Goal: Task Accomplishment & Management: Manage account settings

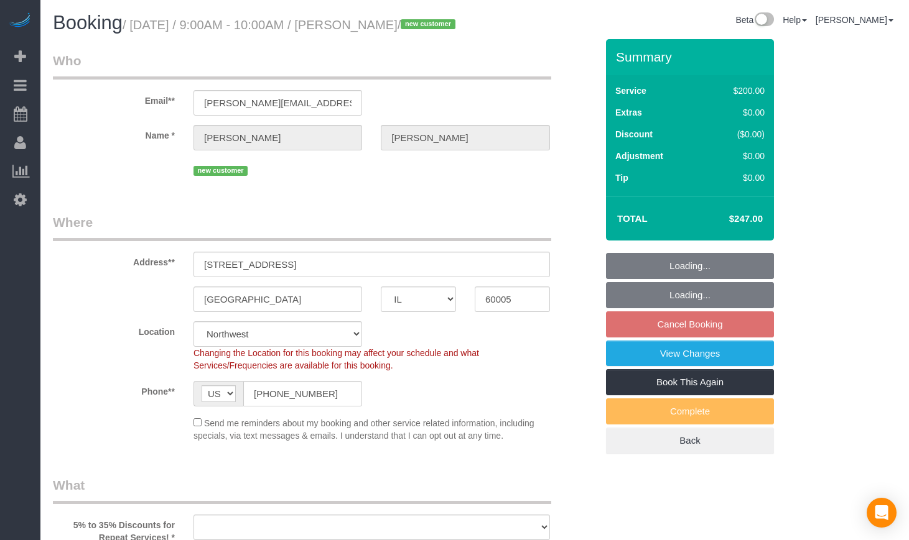
select select "IL"
select select "object:589"
select select "string:fspay-cd651fa6-2951-484e-a27e-f9d73875125e"
select select "number:1"
select select "number:58"
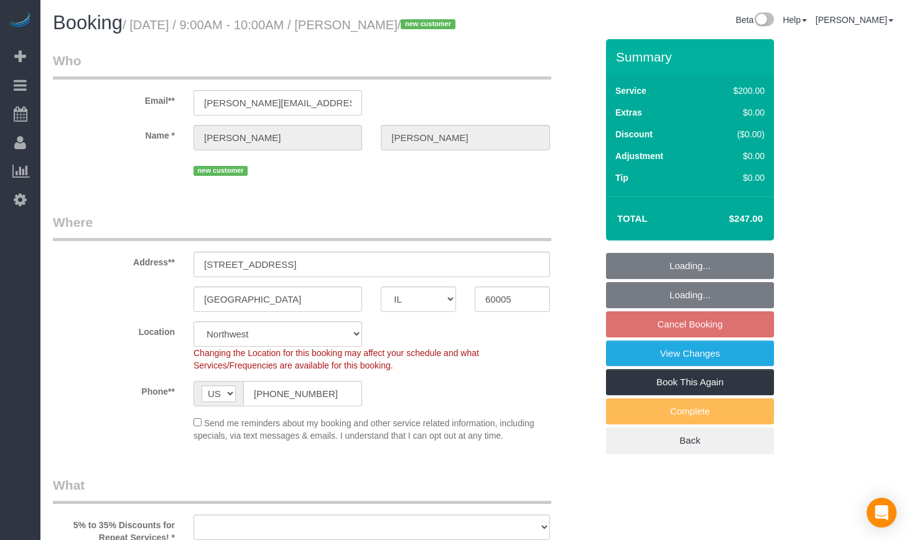
select select "number:139"
select select "number:107"
select select "512"
select select "3"
select select "object:1040"
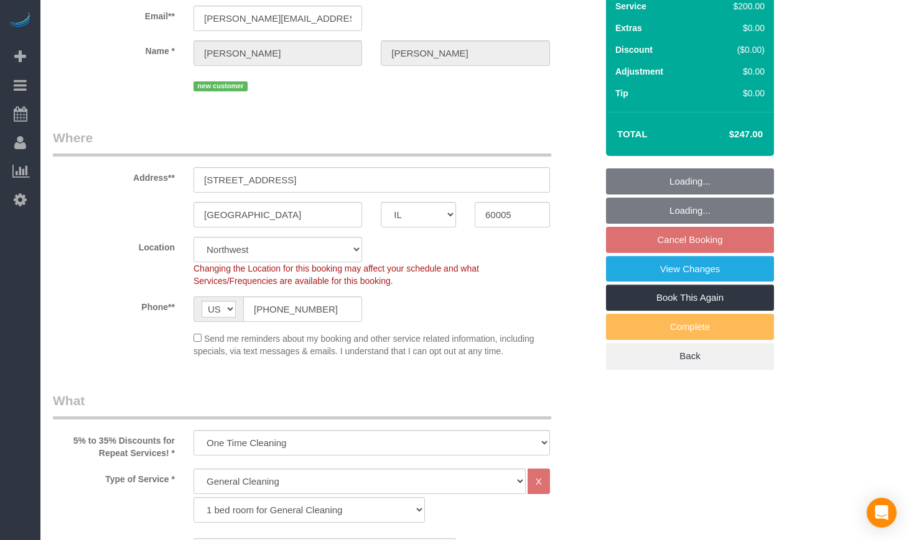
select select "3"
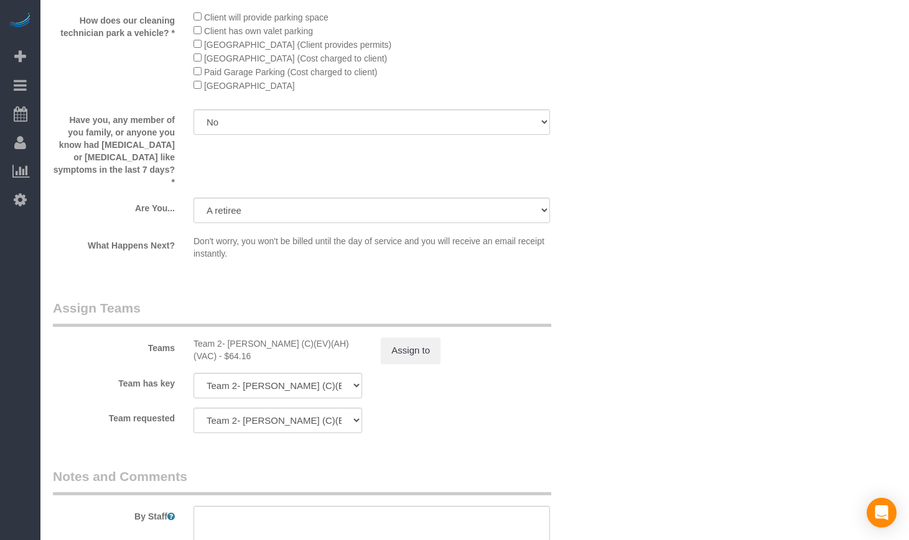
scroll to position [2073, 0]
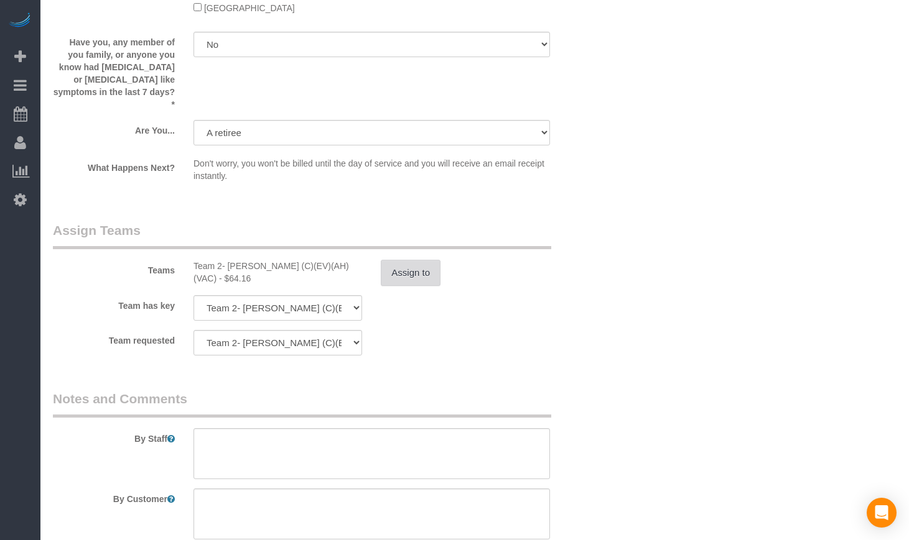
click at [384, 280] on button "Assign to" at bounding box center [411, 273] width 60 height 26
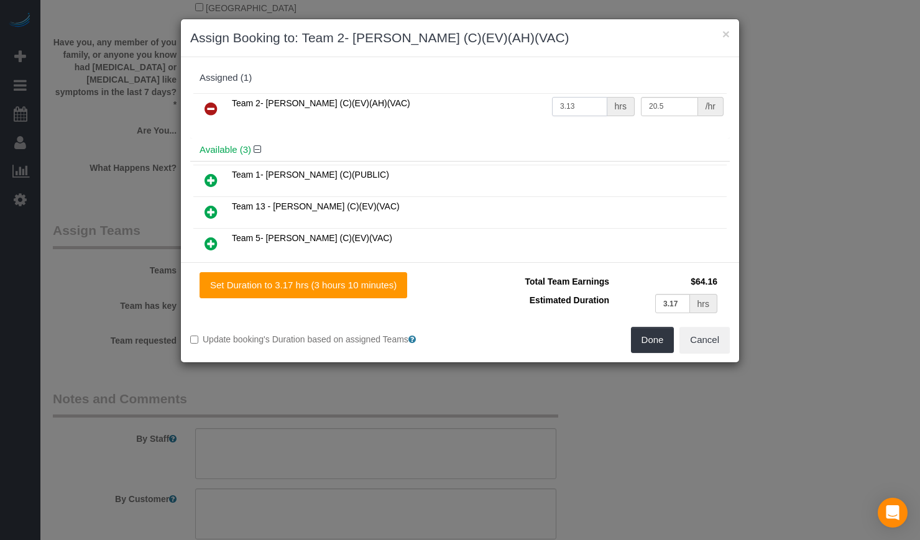
click at [582, 110] on input "3.13" at bounding box center [579, 106] width 55 height 19
click at [685, 300] on input "3.17" at bounding box center [672, 303] width 35 height 19
paste input "3"
type input "3.13"
click at [652, 341] on button "Done" at bounding box center [653, 340] width 44 height 26
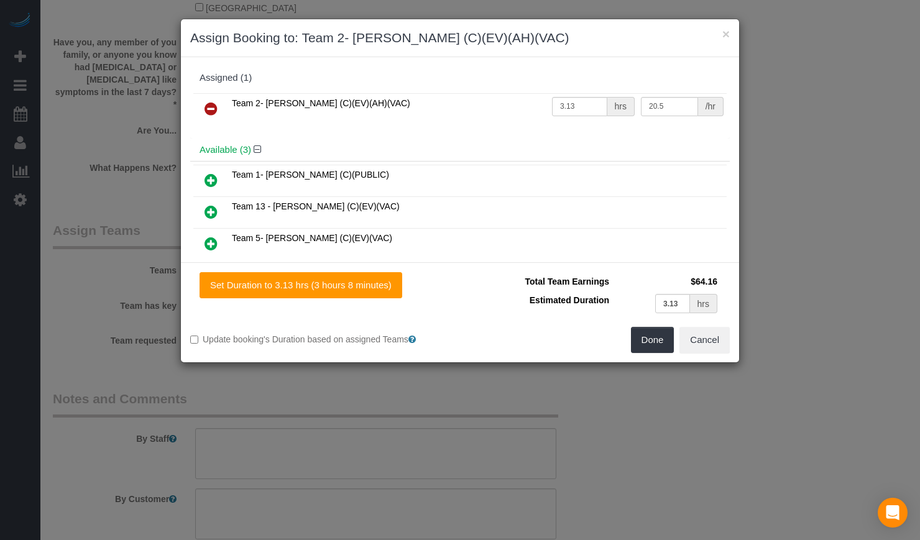
type input "03:7.799999999999983"
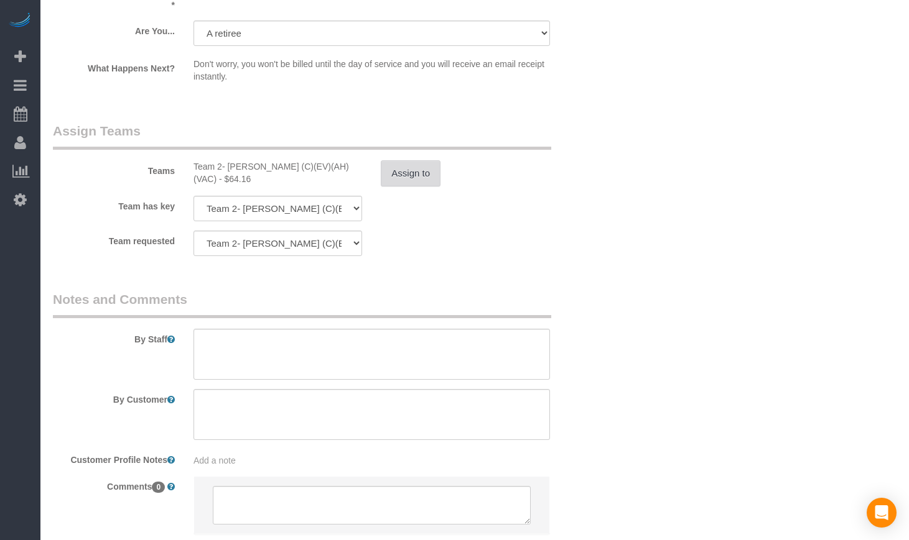
scroll to position [2176, 0]
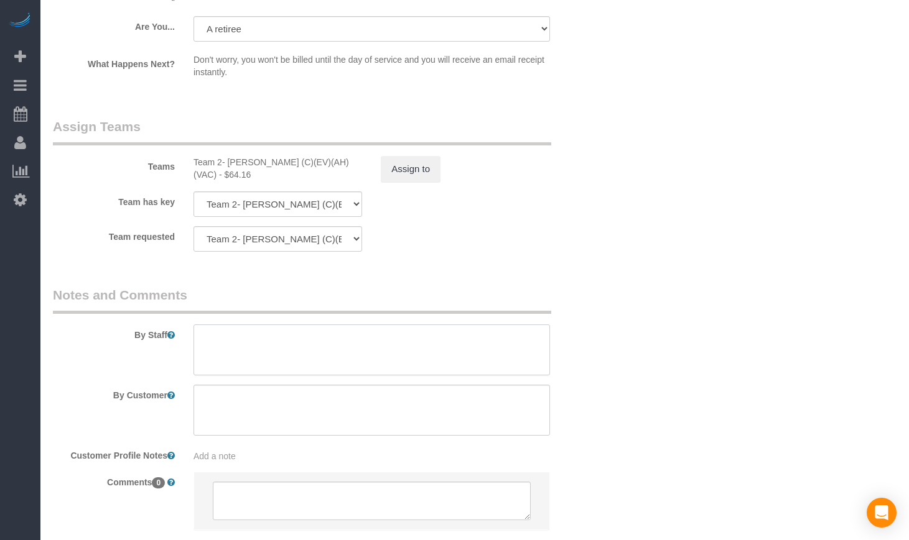
click at [329, 368] on textarea at bounding box center [371, 350] width 356 height 51
paste textarea "Initial Cleaning 1). General Cleaning. 2) See priority listed in above section.…"
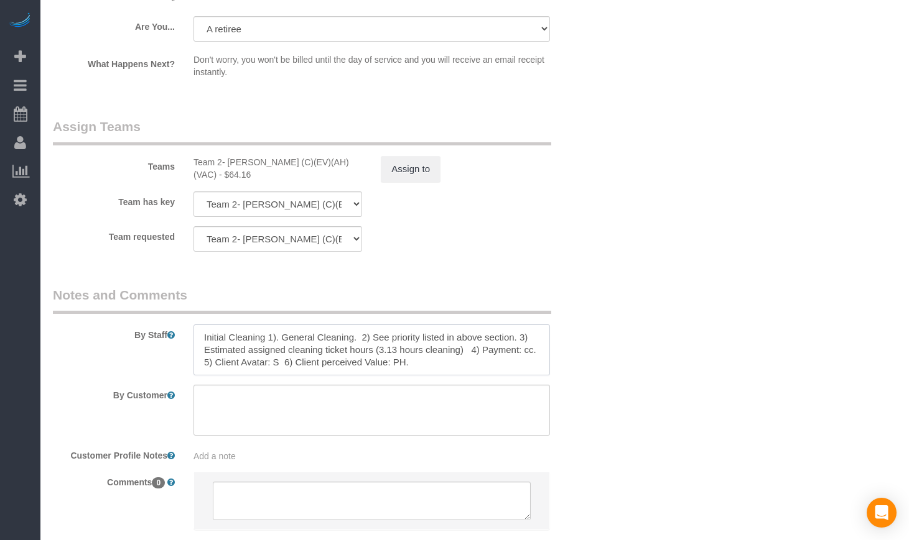
click at [441, 376] on textarea at bounding box center [371, 350] width 356 height 51
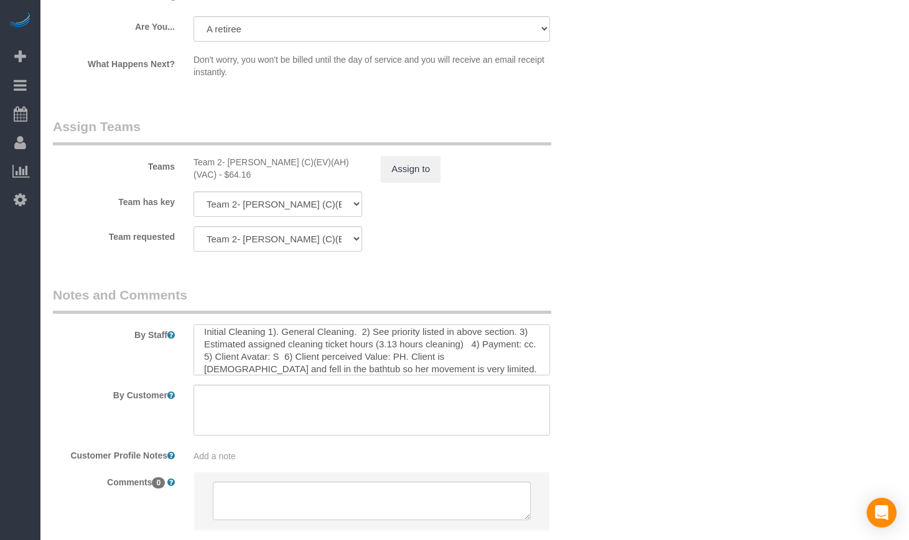
click at [244, 374] on textarea at bounding box center [371, 350] width 356 height 51
click at [511, 376] on textarea at bounding box center [371, 350] width 356 height 51
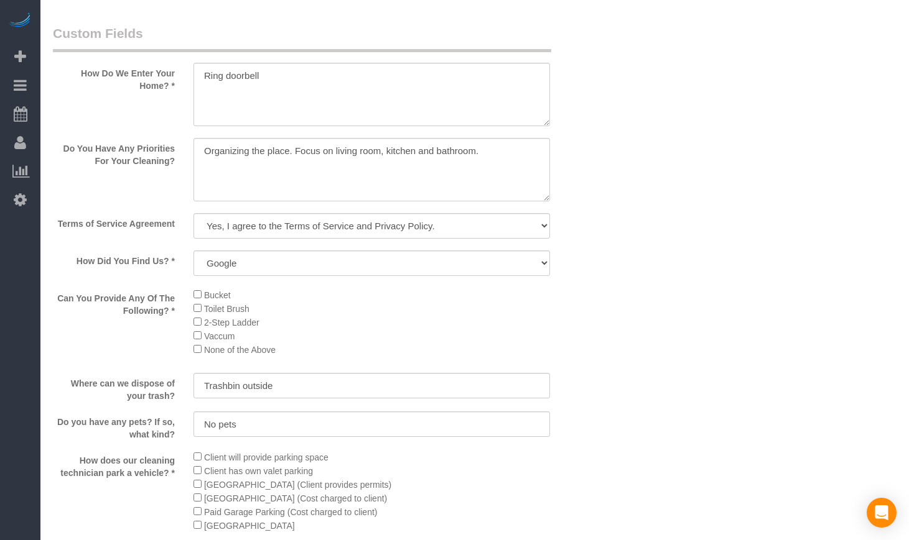
scroll to position [1451, 0]
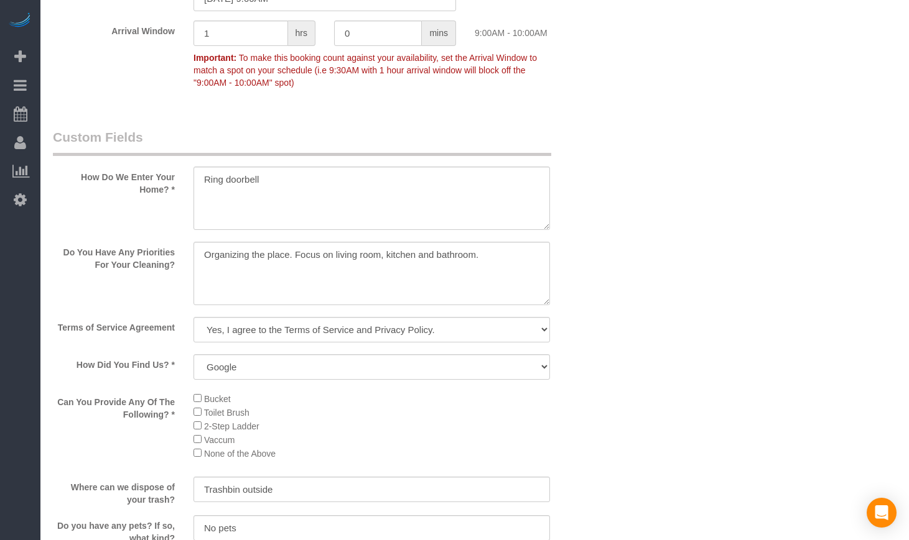
type textarea "Initial Cleaning 1). General Cleaning. 2) See priority listed in above section.…"
drag, startPoint x: 282, startPoint y: 272, endPoint x: 454, endPoint y: 273, distance: 171.6
click at [451, 272] on textarea at bounding box center [371, 273] width 356 height 63
click at [483, 278] on textarea at bounding box center [371, 273] width 356 height 63
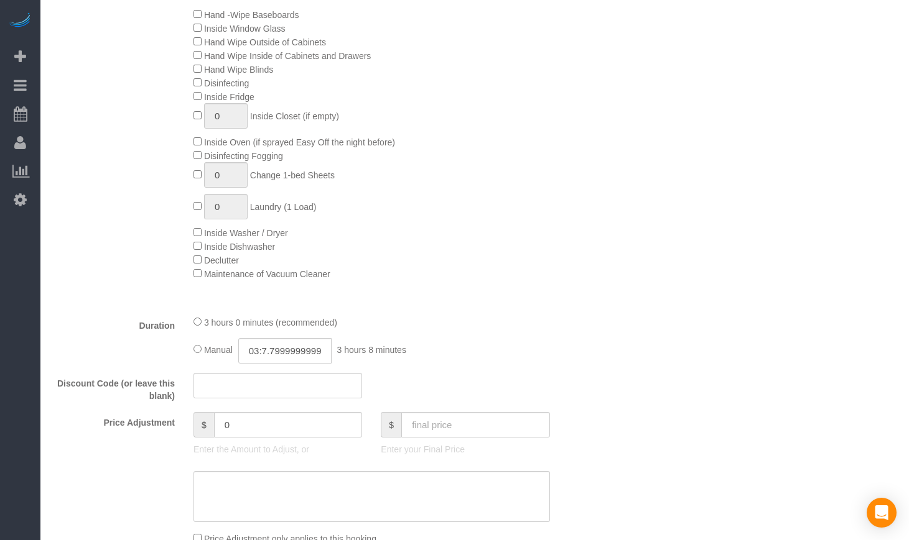
scroll to position [726, 0]
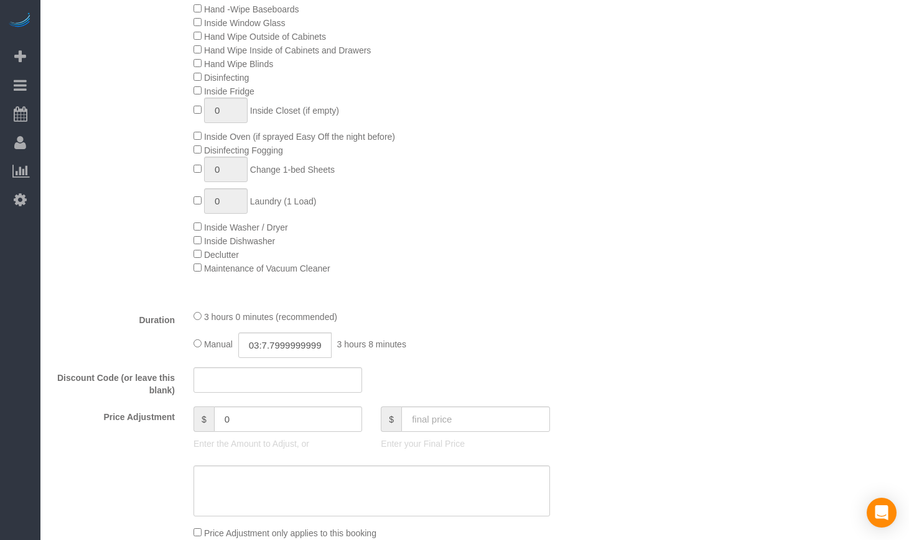
type textarea "Organizing the place. Focus on living room, kitchen and bathroom. She also want…"
click at [273, 358] on input "03:7.799999999999983" at bounding box center [284, 345] width 93 height 25
click at [264, 389] on li "03:30" at bounding box center [270, 397] width 55 height 16
click at [282, 358] on input "03:30" at bounding box center [284, 345] width 93 height 25
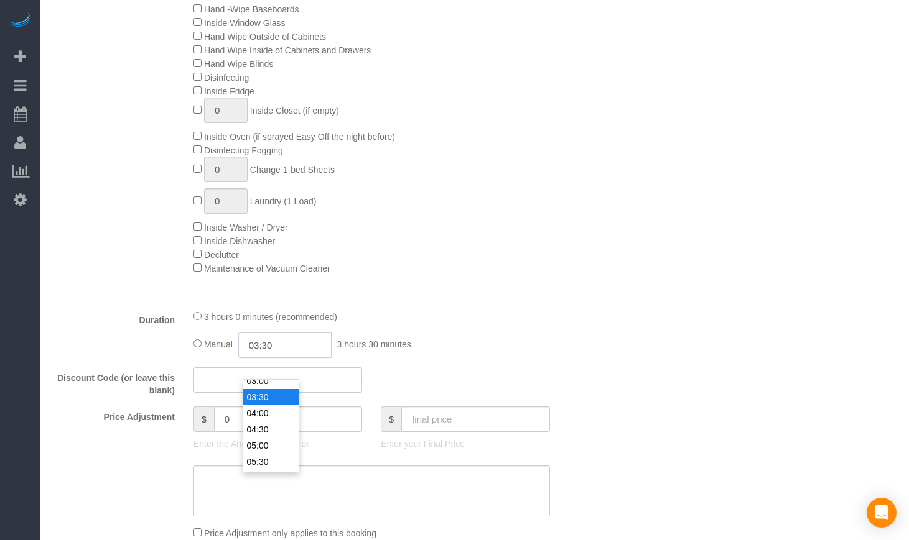
scroll to position [97, 0]
type input "03:10"
click at [573, 330] on div "Duration 3 hours 0 minutes (recommended) Manual 03:10 3 hours 10 minutes" at bounding box center [325, 334] width 562 height 49
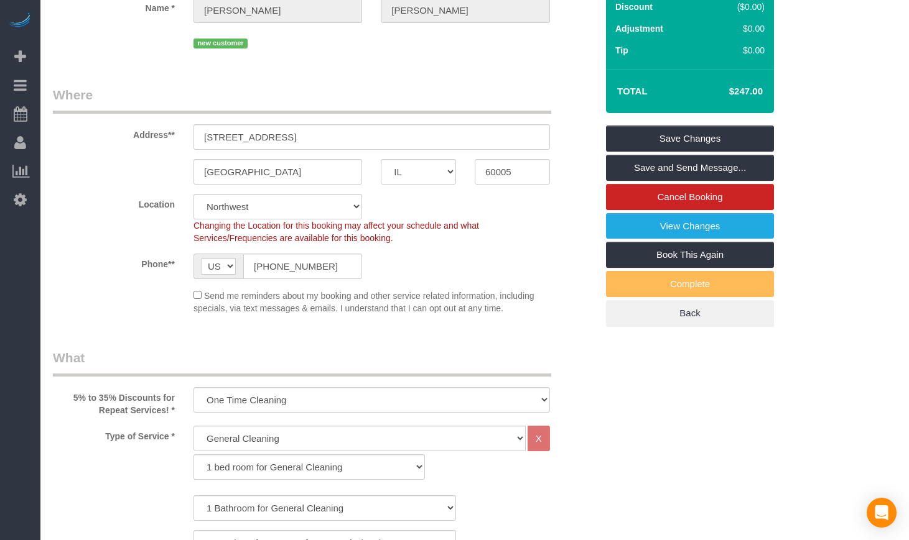
scroll to position [104, 0]
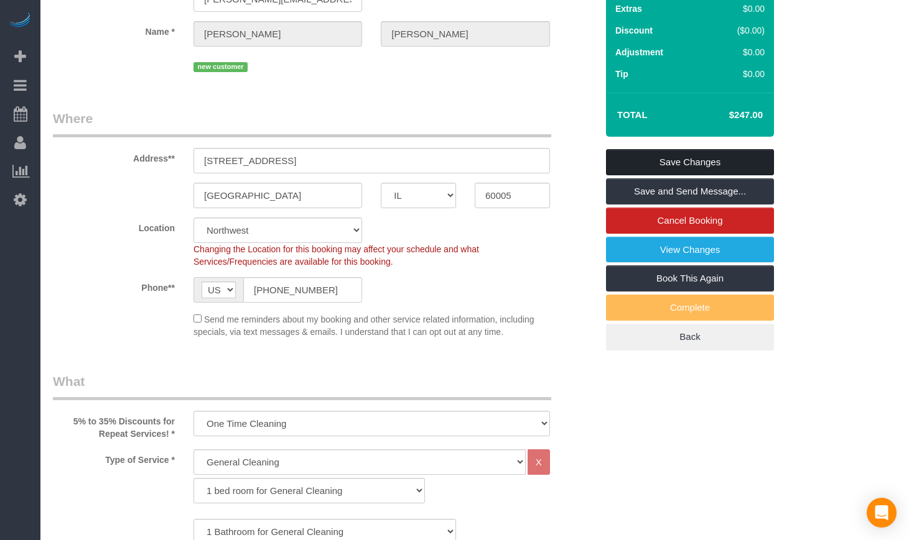
click at [688, 175] on link "Save Changes" at bounding box center [690, 162] width 168 height 26
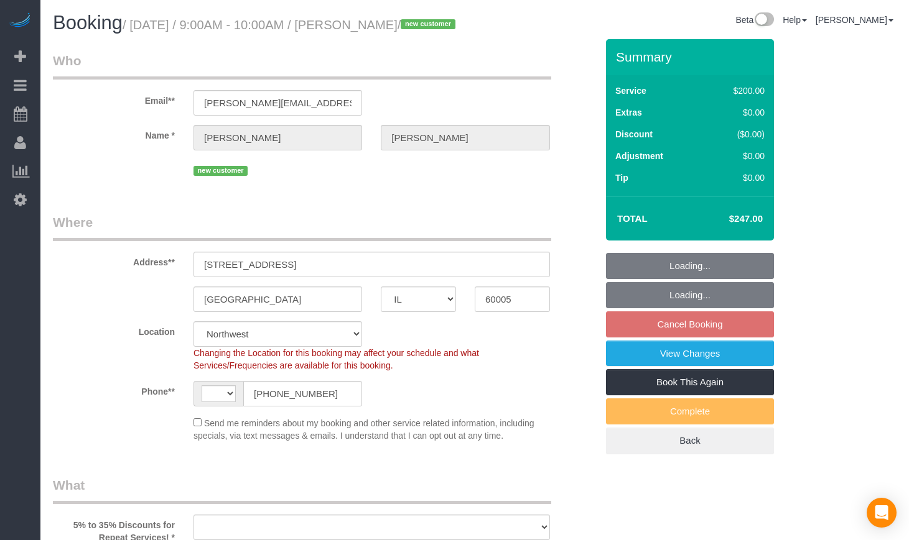
select select "IL"
select select "number:1"
select select "number:58"
select select "number:139"
select select "number:107"
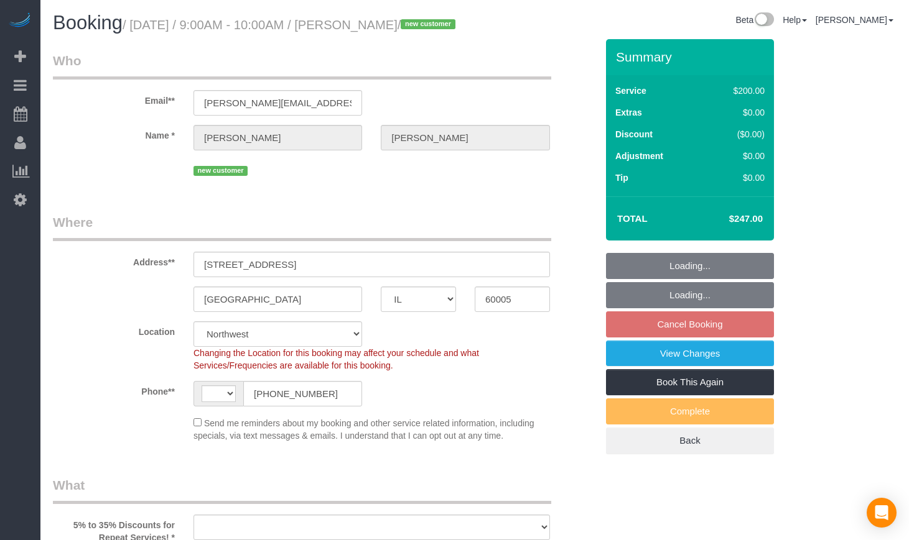
select select "string:[GEOGRAPHIC_DATA]"
select select "object:1040"
select select "512"
select select "3"
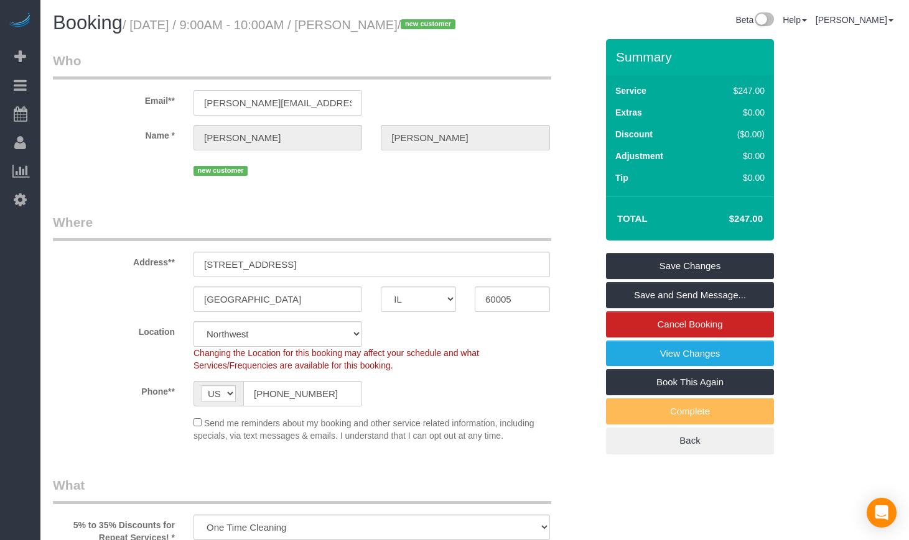
click at [318, 116] on input "[PERSON_NAME][EMAIL_ADDRESS][PERSON_NAME][DOMAIN_NAME]" at bounding box center [277, 102] width 169 height 25
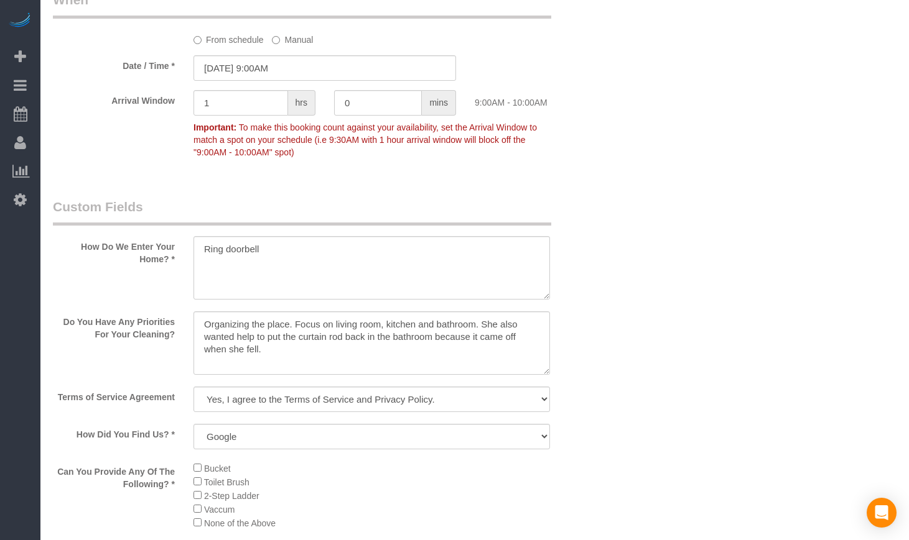
scroll to position [1451, 0]
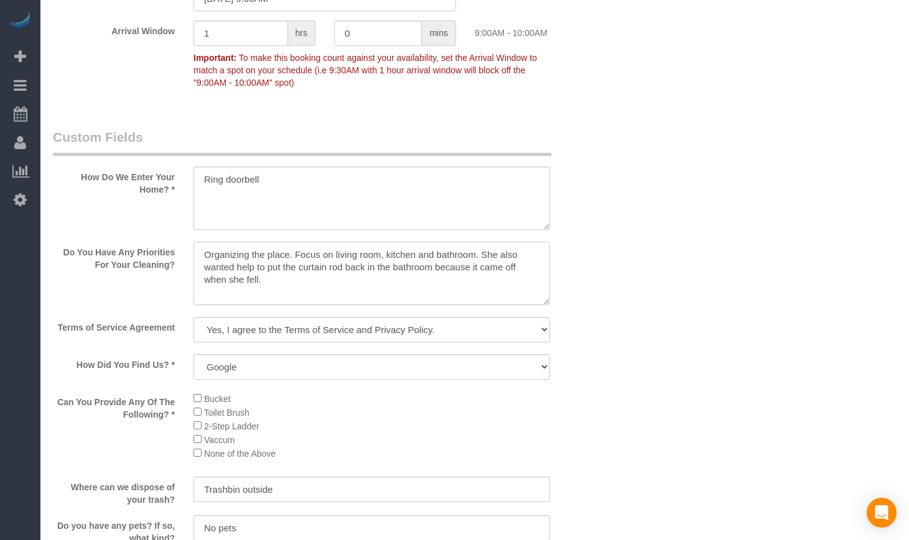
click at [328, 305] on textarea at bounding box center [371, 273] width 356 height 63
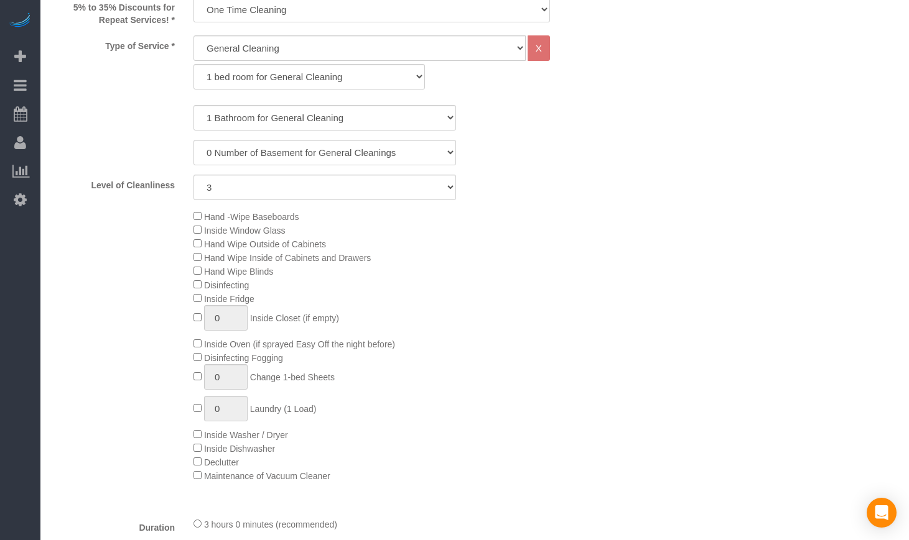
scroll to position [104, 0]
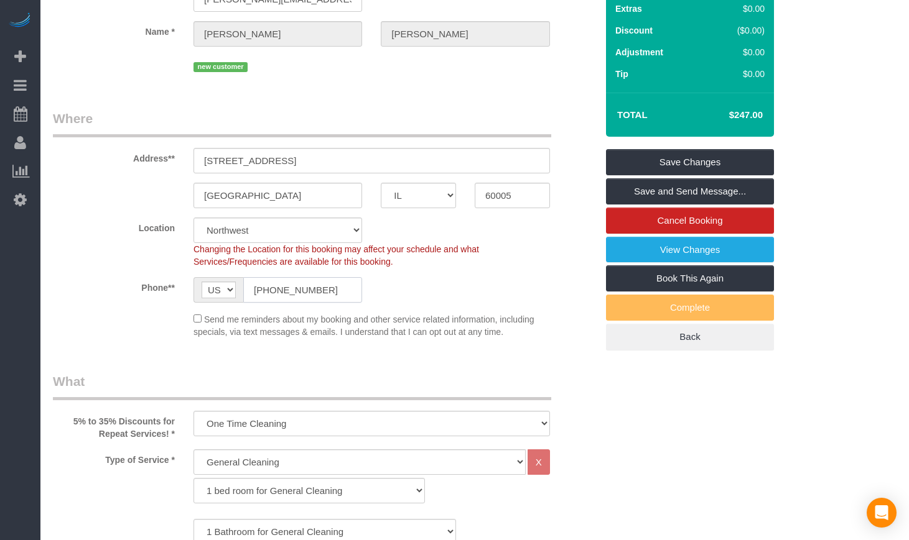
click at [295, 303] on input "[PHONE_NUMBER]" at bounding box center [302, 289] width 119 height 25
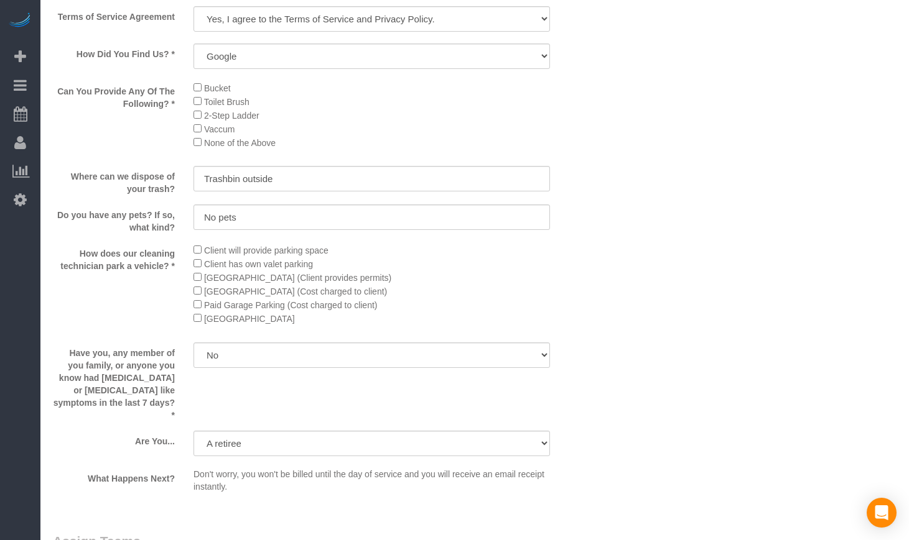
scroll to position [2265, 0]
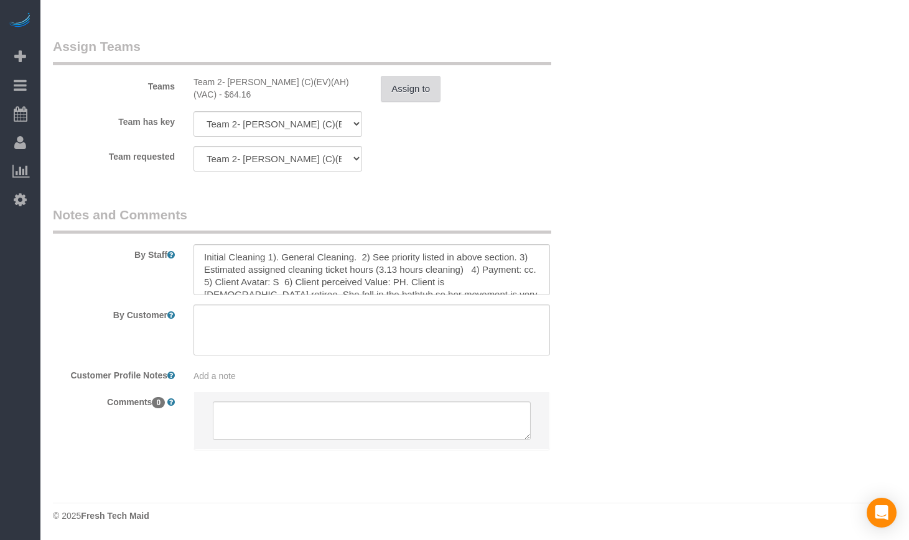
click at [418, 100] on button "Assign to" at bounding box center [411, 89] width 60 height 26
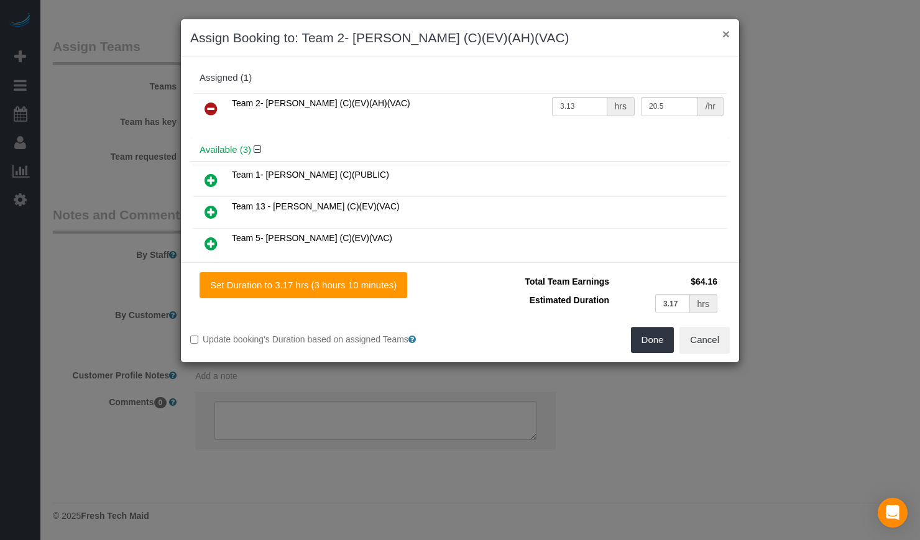
drag, startPoint x: 724, startPoint y: 34, endPoint x: 706, endPoint y: 49, distance: 22.5
click at [724, 34] on button "×" at bounding box center [726, 33] width 7 height 13
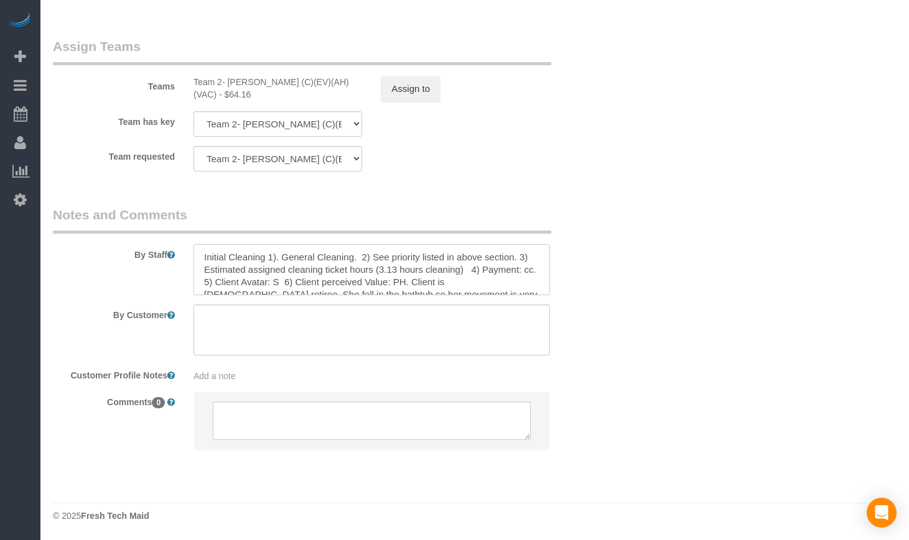
scroll to position [37, 0]
drag, startPoint x: 469, startPoint y: 275, endPoint x: 483, endPoint y: 299, distance: 27.3
click at [483, 299] on sui-booking-comments "By Staff By Customer Customer Profile Notes Add a note Comments 0" at bounding box center [324, 334] width 543 height 257
click at [483, 284] on textarea at bounding box center [371, 269] width 356 height 51
drag, startPoint x: 471, startPoint y: 247, endPoint x: 485, endPoint y: 290, distance: 45.2
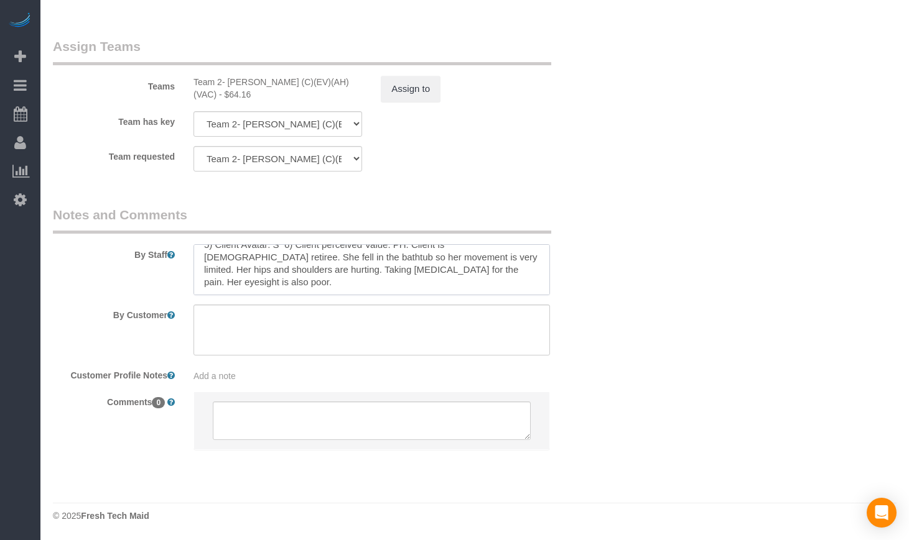
click at [485, 290] on textarea at bounding box center [371, 269] width 356 height 51
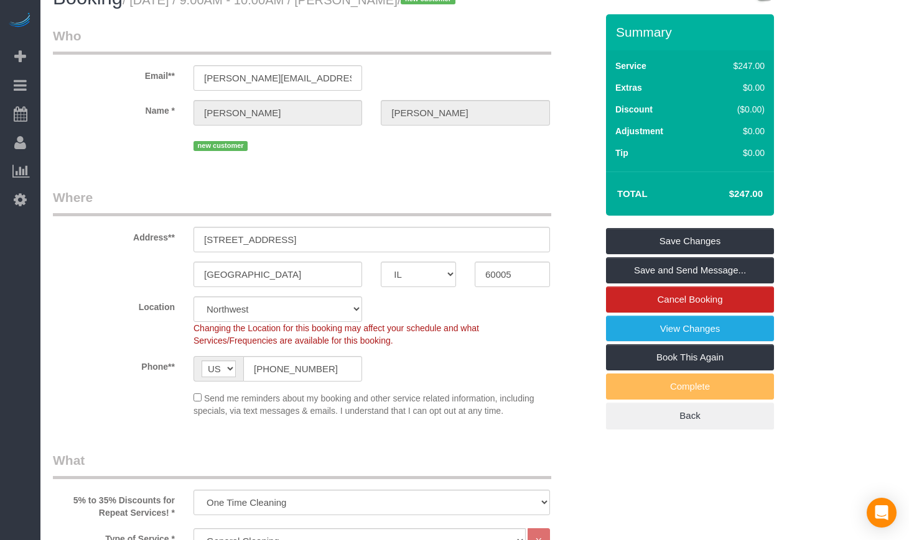
scroll to position [0, 0]
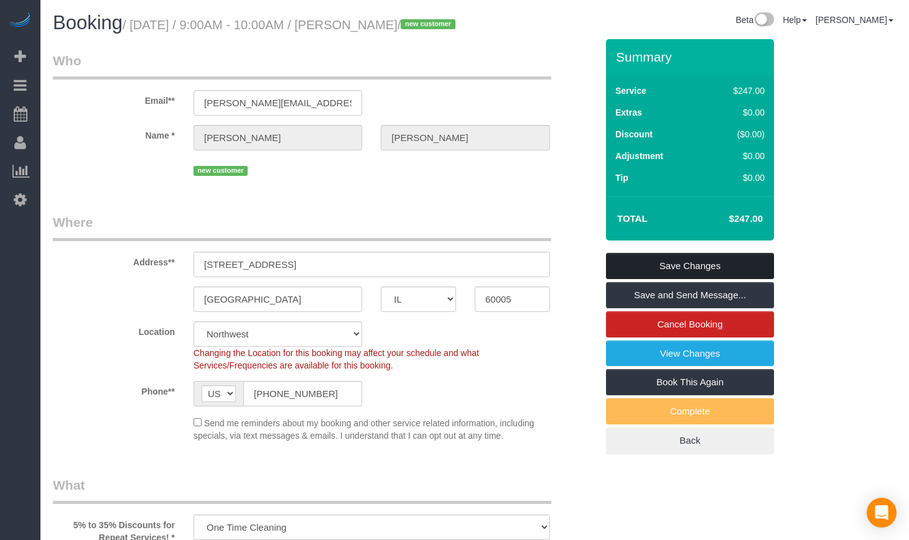
click at [694, 279] on link "Save Changes" at bounding box center [690, 266] width 168 height 26
